Goal: Information Seeking & Learning: Learn about a topic

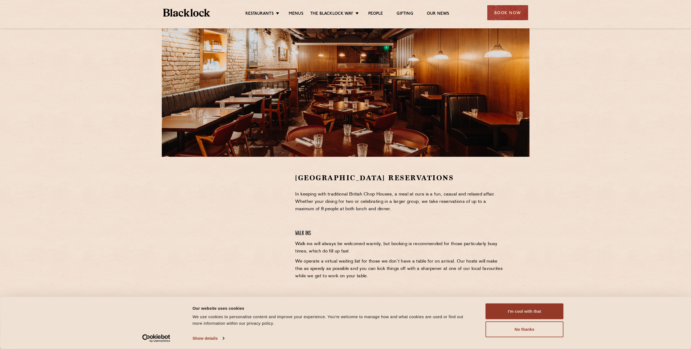
scroll to position [54, 0]
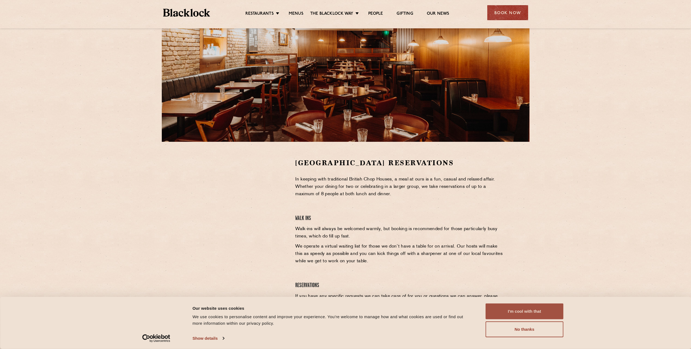
click at [527, 310] on button "I'm cool with that" at bounding box center [525, 311] width 78 height 16
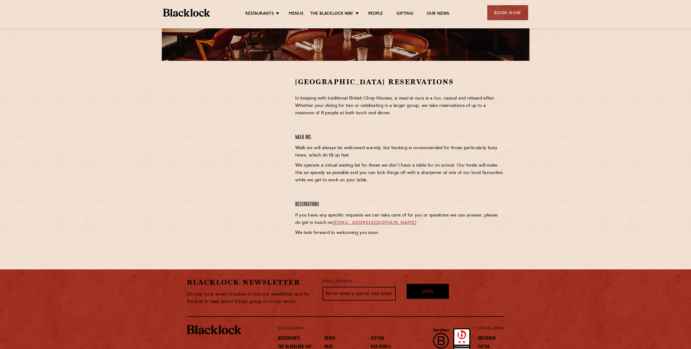
scroll to position [136, 0]
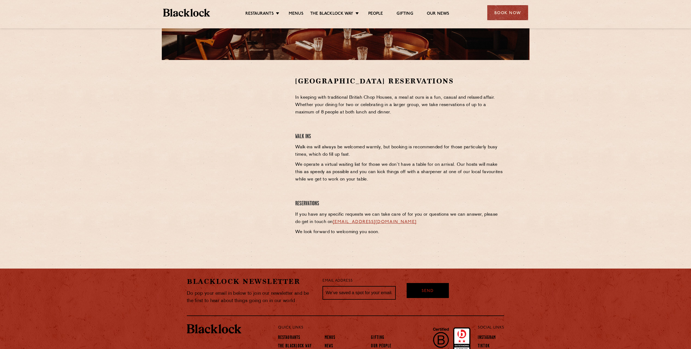
click at [544, 139] on section "Covent Garden Reservations In keeping with traditional British Chop Houses, a m…" at bounding box center [345, 157] width 691 height 195
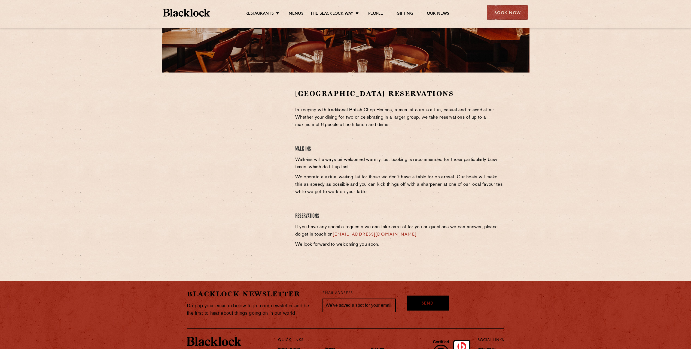
scroll to position [109, 0]
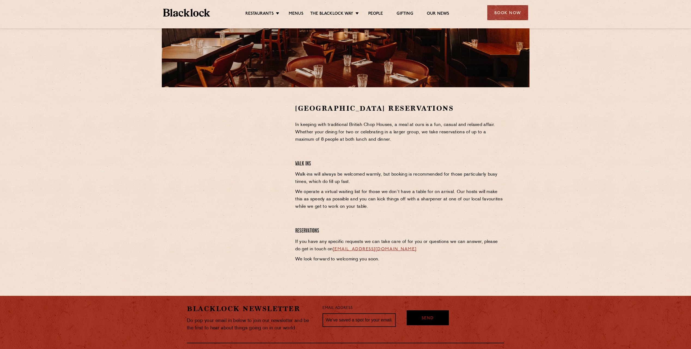
click at [628, 220] on section "Covent Garden Reservations In keeping with traditional British Chop Houses, a m…" at bounding box center [345, 184] width 691 height 195
click at [291, 11] on link "Menus" at bounding box center [296, 14] width 15 height 6
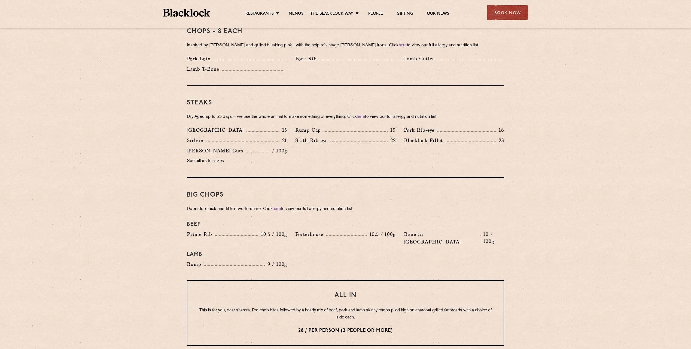
scroll to position [436, 0]
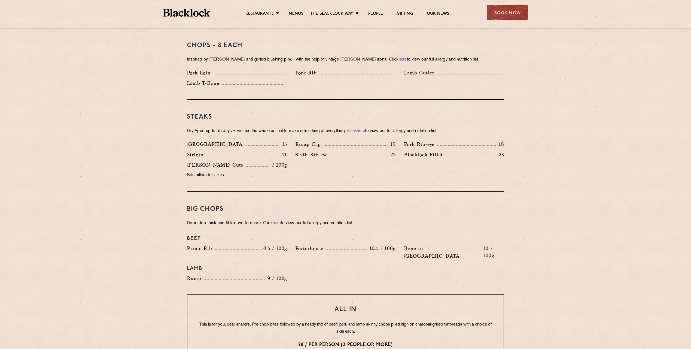
click at [565, 187] on section "Pre Chop Bites [PERSON_NAME] Potted Meats & Kimchi 2 Egg & Anchovy 2 Cheese & P…" at bounding box center [345, 230] width 691 height 784
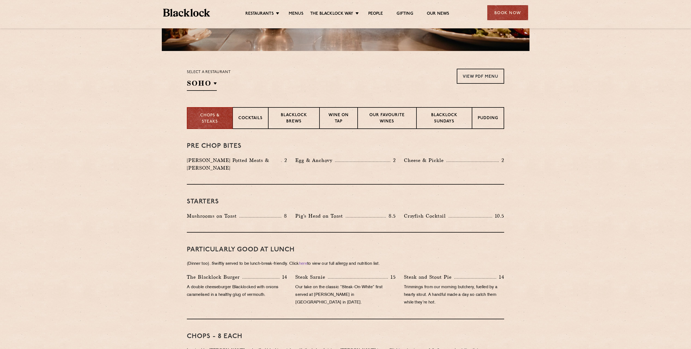
scroll to position [136, 0]
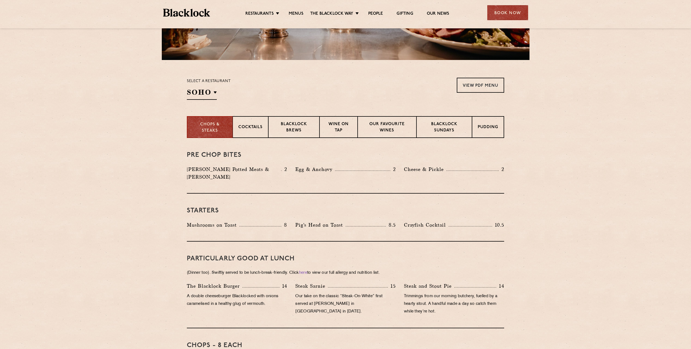
click at [485, 86] on link "View PDF Menu" at bounding box center [480, 85] width 47 height 15
